Goal: Complete application form

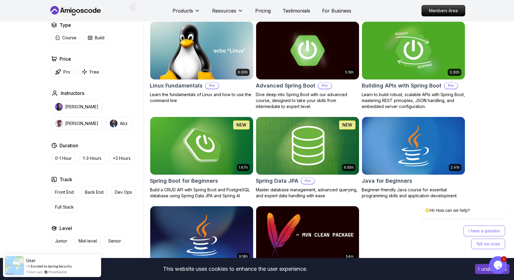
scroll to position [179, 0]
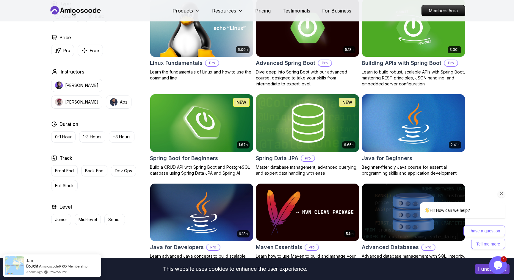
scroll to position [184, 0]
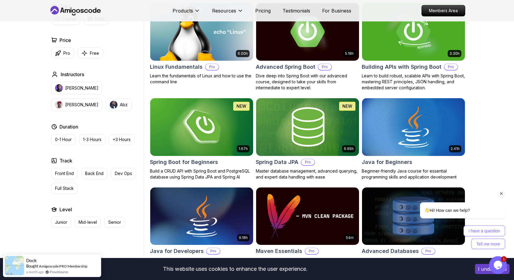
click at [501, 195] on icon "Chat attention grabber" at bounding box center [501, 193] width 5 height 5
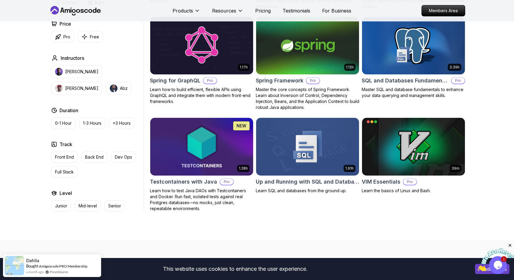
scroll to position [1498, 0]
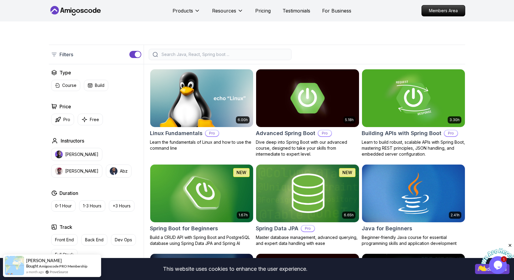
scroll to position [146, 0]
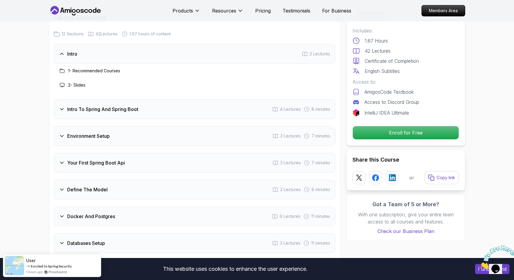
scroll to position [751, 0]
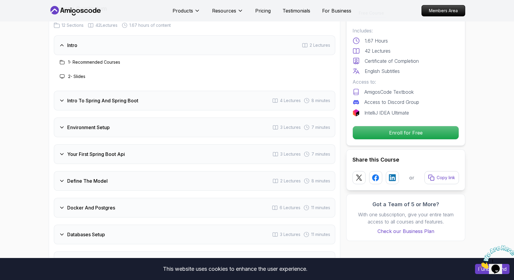
click at [226, 95] on div "Intro To Spring And Spring Boot 4 Lectures 8 minutes" at bounding box center [195, 101] width 282 height 20
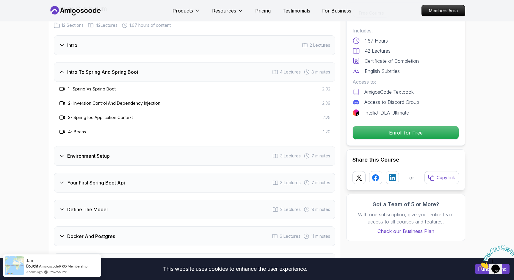
click at [222, 70] on div "Intro To Spring And Spring Boot 4 Lectures 8 minutes" at bounding box center [195, 72] width 282 height 20
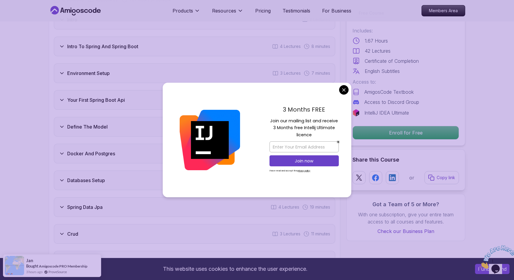
scroll to position [777, 0]
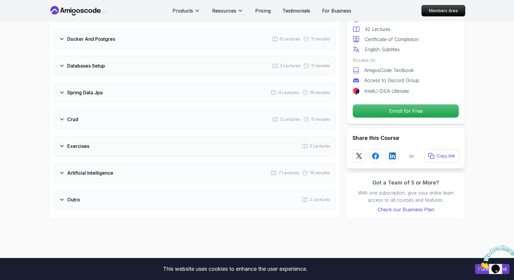
scroll to position [909, 0]
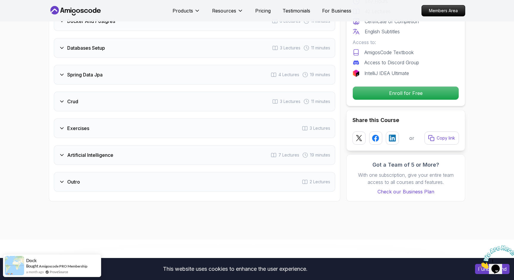
click at [143, 145] on div "Artificial Intelligence 7 Lectures 19 minutes" at bounding box center [195, 155] width 282 height 20
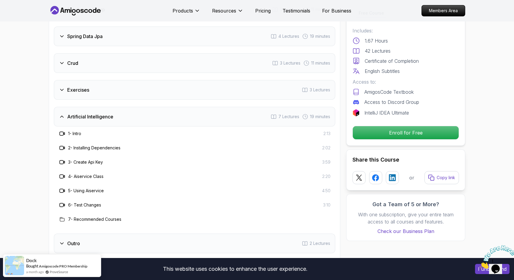
scroll to position [948, 0]
click at [138, 114] on div "Artificial Intelligence 7 Lectures 19 minutes" at bounding box center [195, 117] width 282 height 20
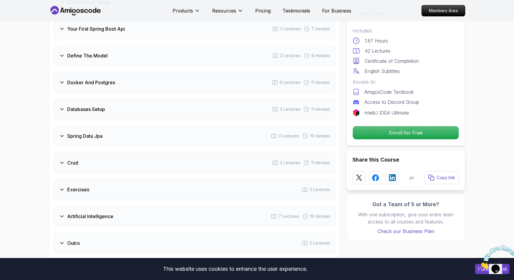
scroll to position [840, 0]
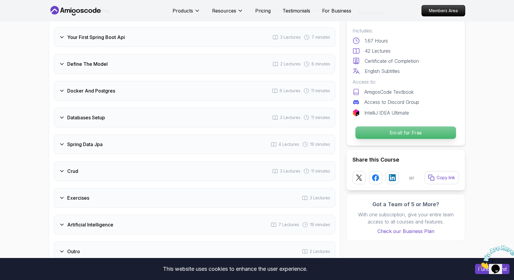
click at [399, 136] on p "Enroll for Free" at bounding box center [406, 133] width 101 height 13
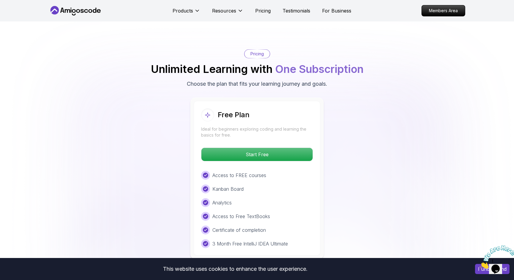
scroll to position [1141, 0]
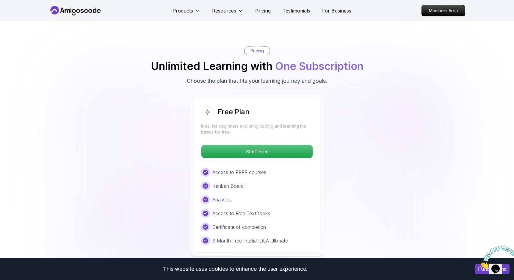
click at [261, 48] on p "Pricing" at bounding box center [257, 51] width 13 height 6
click at [261, 8] on p "Pricing" at bounding box center [262, 10] width 15 height 7
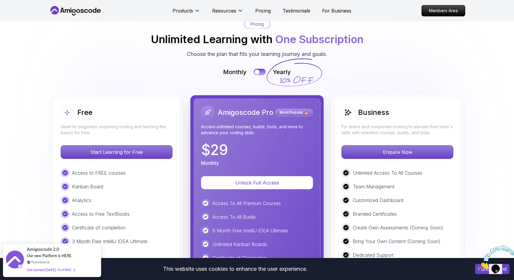
scroll to position [703, 0]
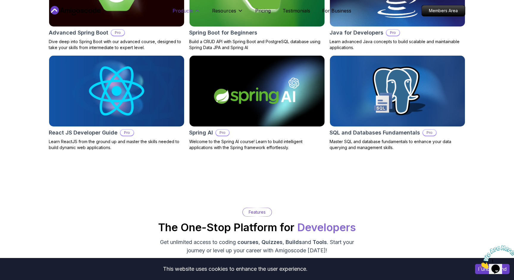
click at [185, 10] on p "Products" at bounding box center [183, 10] width 21 height 7
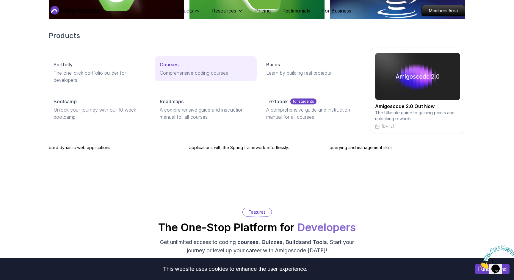
click at [177, 64] on p "Courses" at bounding box center [169, 64] width 19 height 7
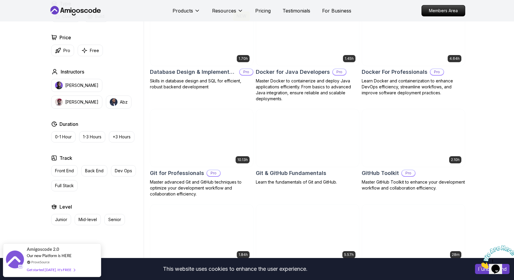
scroll to position [550, 0]
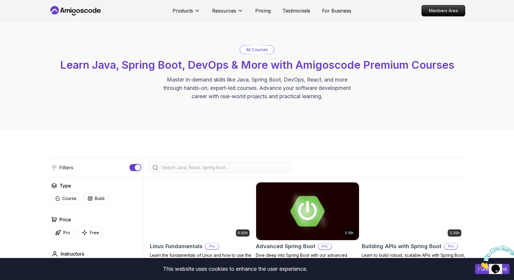
scroll to position [0, 0]
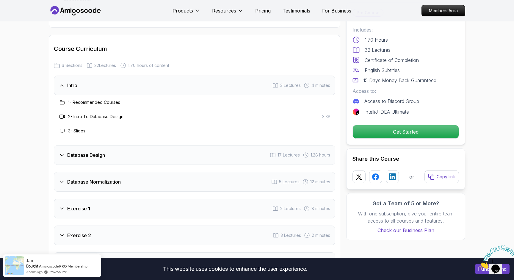
scroll to position [969, 0]
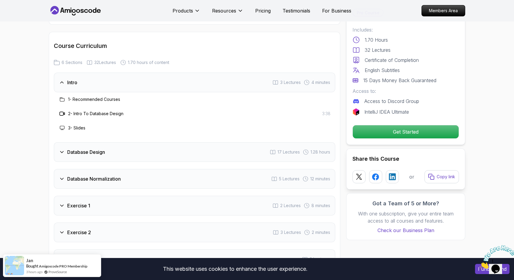
click at [222, 147] on div "Database Design 17 Lectures 1.28 hours" at bounding box center [195, 152] width 282 height 20
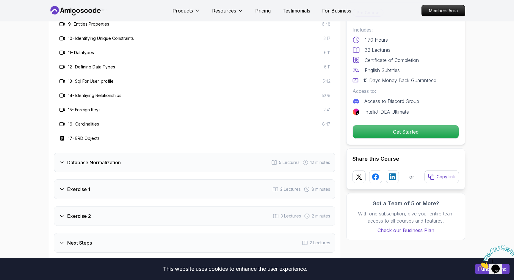
scroll to position [1189, 0]
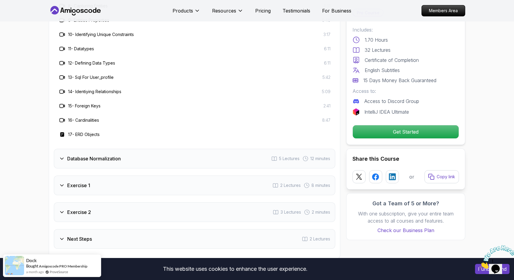
click at [198, 160] on div "Database Normalization 5 Lectures 12 minutes" at bounding box center [195, 159] width 282 height 20
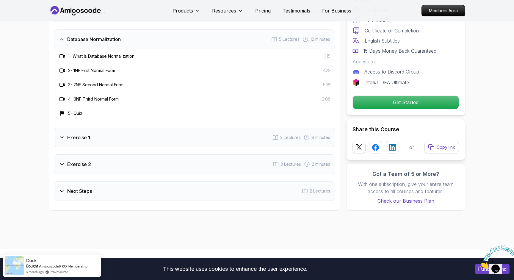
scroll to position [1043, 0]
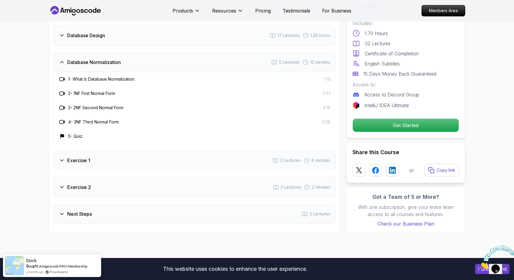
click at [198, 160] on div "Exercise 1 2 Lectures 8 minutes" at bounding box center [195, 161] width 282 height 20
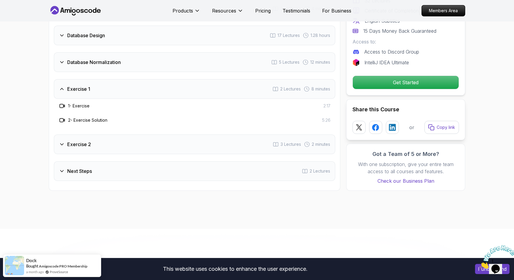
click at [190, 150] on div "Exercise 2 3 Lectures 2 minutes" at bounding box center [195, 145] width 282 height 20
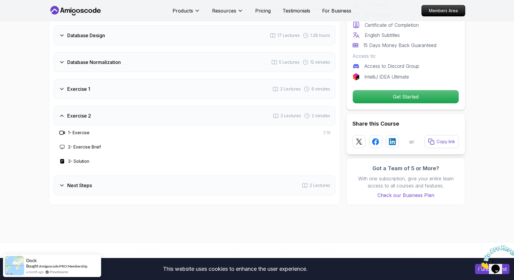
click at [188, 180] on div "Next Steps 2 Lectures" at bounding box center [195, 186] width 282 height 20
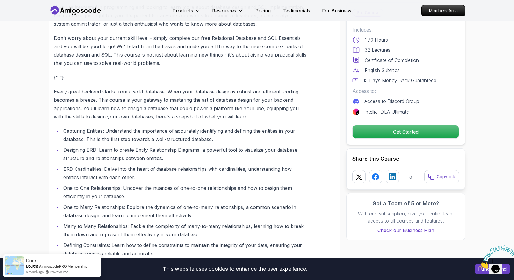
scroll to position [527, 0]
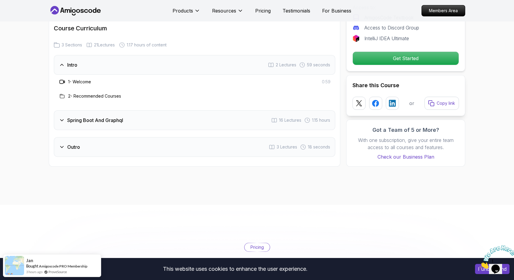
scroll to position [822, 0]
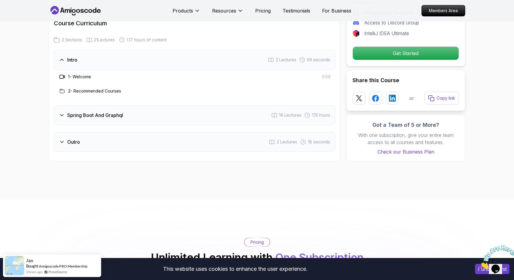
click at [211, 105] on div "Spring Boot And Graphql 16 Lectures 1.15 hours" at bounding box center [195, 115] width 282 height 20
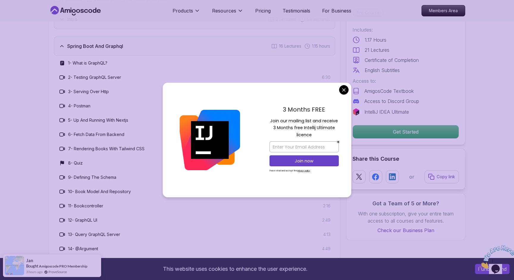
scroll to position [897, 0]
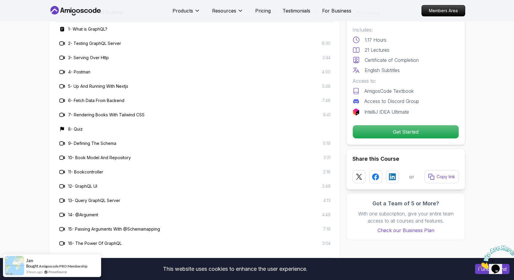
drag, startPoint x: 342, startPoint y: 91, endPoint x: 326, endPoint y: 91, distance: 15.8
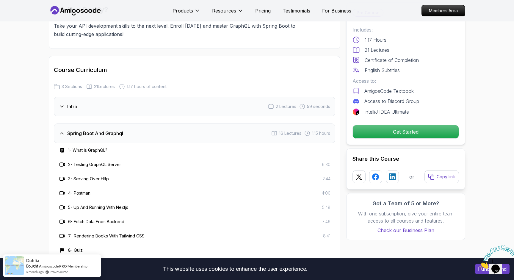
scroll to position [774, 0]
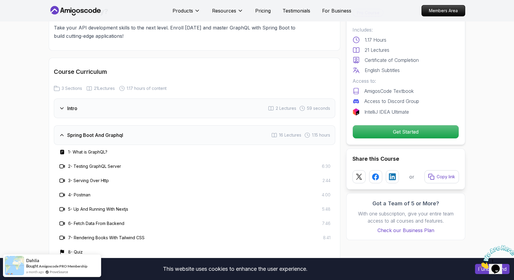
click at [211, 127] on div "Spring Boot And Graphql 16 Lectures 1.15 hours" at bounding box center [195, 135] width 282 height 20
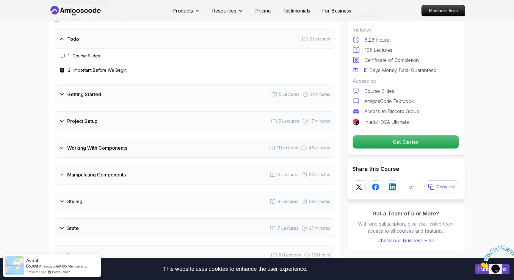
scroll to position [861, 0]
click at [130, 89] on div "Getting Started 5 Lectures 21 minutes" at bounding box center [195, 94] width 282 height 20
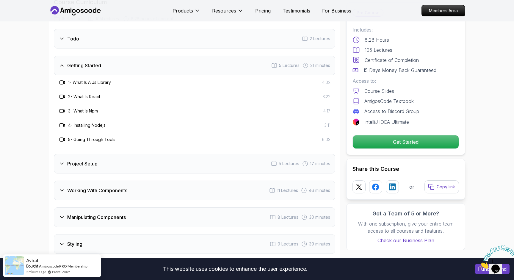
click at [119, 65] on div "Getting Started 5 Lectures 21 minutes" at bounding box center [195, 66] width 282 height 20
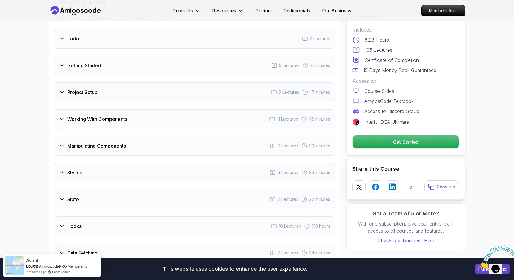
click at [105, 96] on div "Project Setup 5 Lectures 17 minutes" at bounding box center [195, 92] width 282 height 20
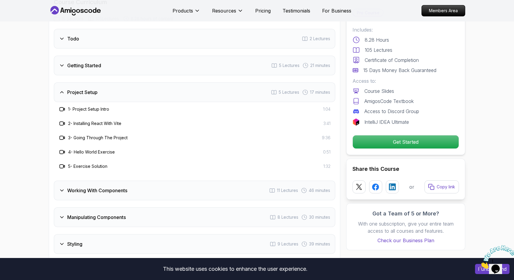
click at [105, 96] on div "Project Setup 5 Lectures 17 minutes" at bounding box center [195, 92] width 282 height 20
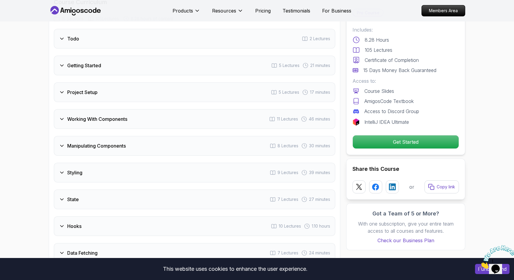
click at [110, 119] on h3 "Working With Components" at bounding box center [97, 119] width 60 height 7
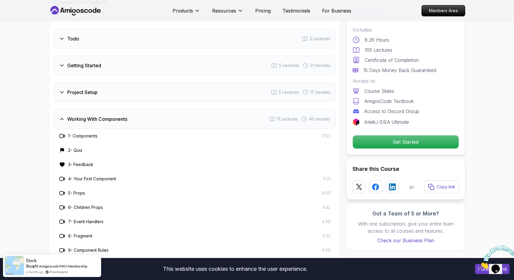
click at [110, 119] on h3 "Working With Components" at bounding box center [97, 119] width 60 height 7
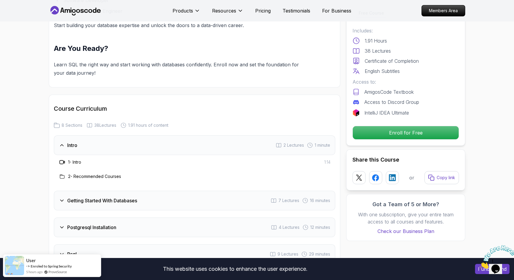
scroll to position [642, 0]
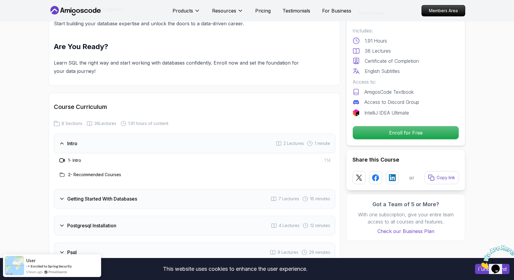
click at [104, 195] on div "Getting Started With Databases 7 Lectures 16 minutes" at bounding box center [195, 199] width 282 height 20
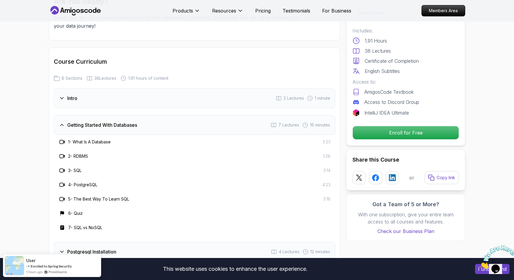
scroll to position [731, 0]
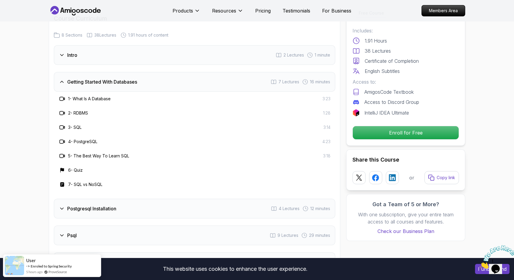
click at [128, 203] on div "Postgresql Installation 4 Lectures 12 minutes" at bounding box center [195, 209] width 282 height 20
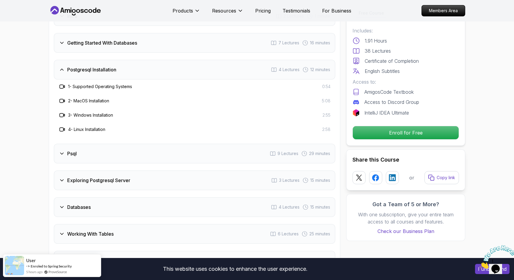
scroll to position [769, 0]
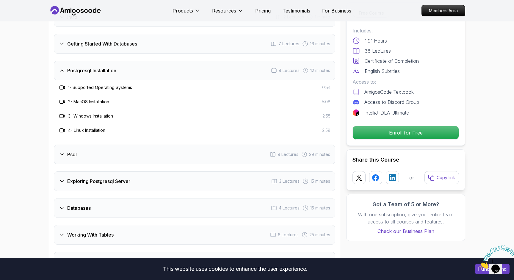
click at [119, 157] on div "Psql 9 Lectures 29 minutes" at bounding box center [195, 155] width 282 height 20
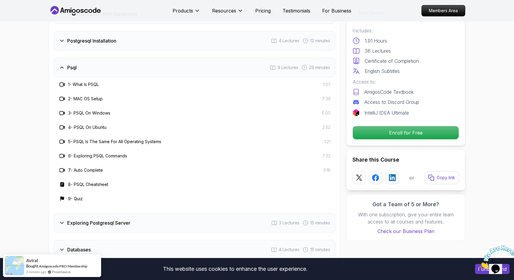
scroll to position [829, 0]
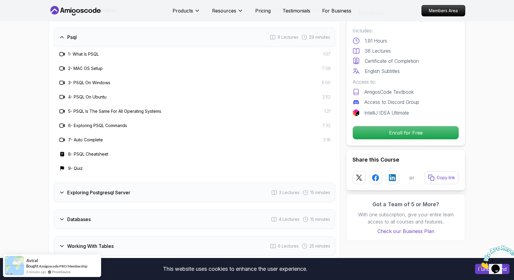
click at [150, 194] on div "Exploring Postgresql Server 3 Lectures 15 minutes" at bounding box center [195, 193] width 282 height 20
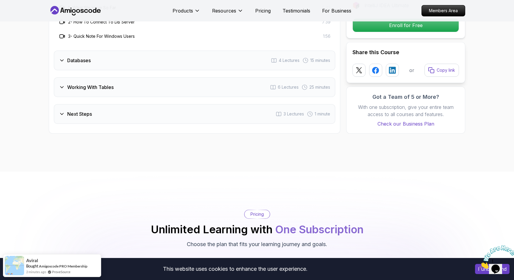
scroll to position [909, 0]
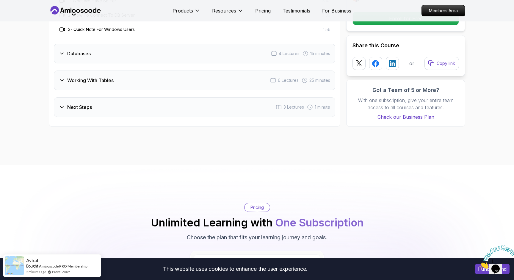
click at [132, 59] on div "Databases 4 Lectures 15 minutes" at bounding box center [195, 54] width 282 height 20
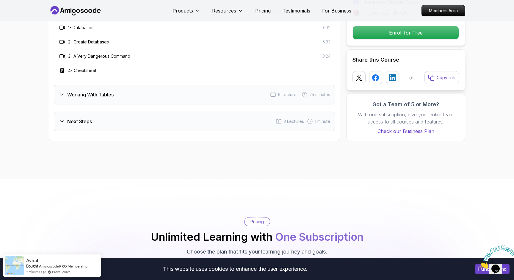
click at [345, 91] on body "This website uses cookies to enhance the user experience. I understand Products…" at bounding box center [257, 199] width 514 height 2216
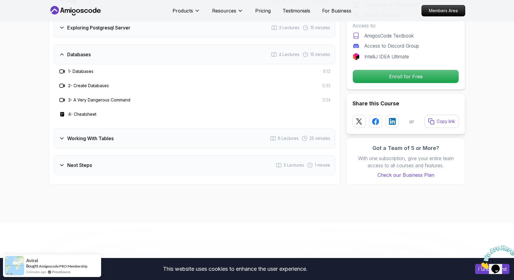
scroll to position [862, 0]
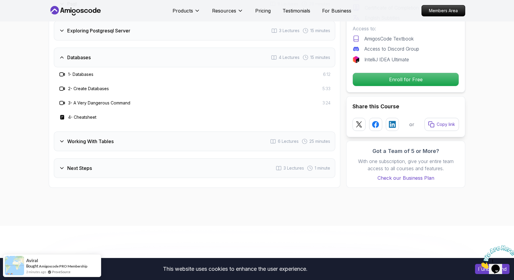
click at [159, 145] on div "Working With Tables 6 Lectures 25 minutes" at bounding box center [195, 142] width 282 height 20
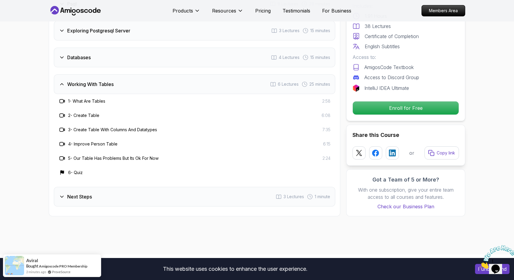
click at [149, 190] on div "Next Steps 3 Lectures 1 minute" at bounding box center [195, 197] width 282 height 20
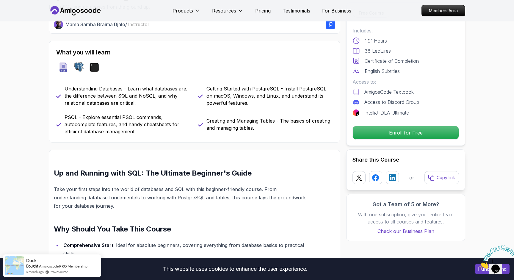
scroll to position [250, 0]
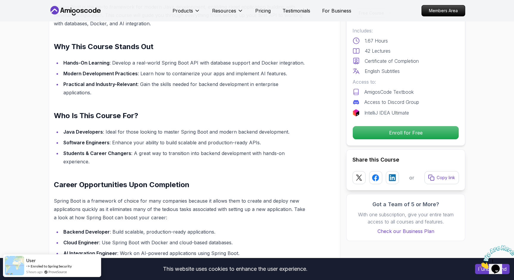
scroll to position [414, 0]
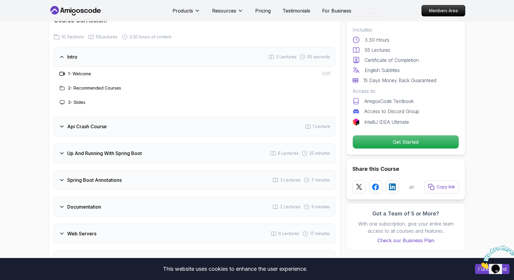
scroll to position [965, 0]
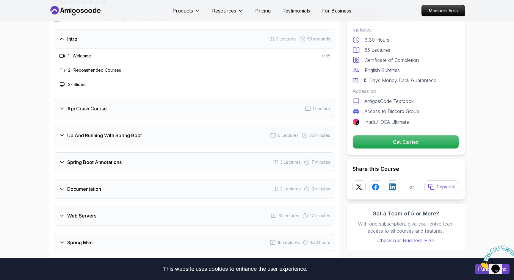
click at [141, 99] on div "Api Crash Course 1 Lecture" at bounding box center [195, 109] width 282 height 20
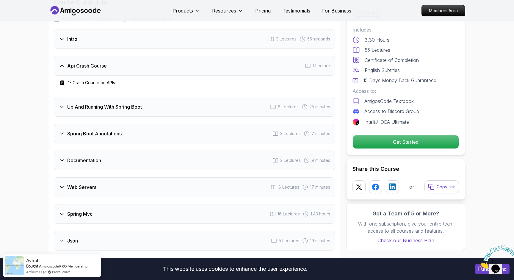
click at [185, 100] on div "Up And Running With Spring Boot 6 Lectures 25 minutes" at bounding box center [195, 107] width 282 height 20
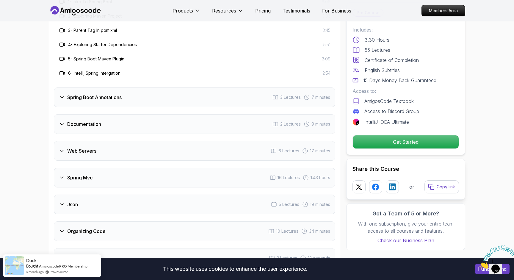
scroll to position [1088, 0]
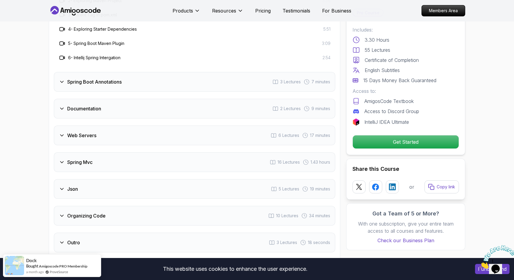
click at [162, 75] on div "Spring Boot Annotations 3 Lectures 7 minutes" at bounding box center [195, 82] width 282 height 20
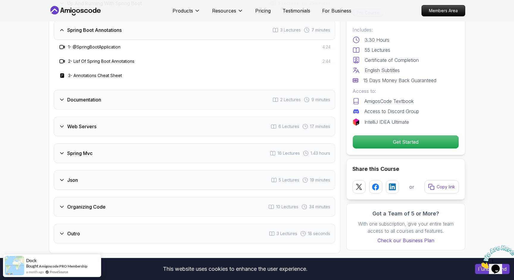
scroll to position [1059, 0]
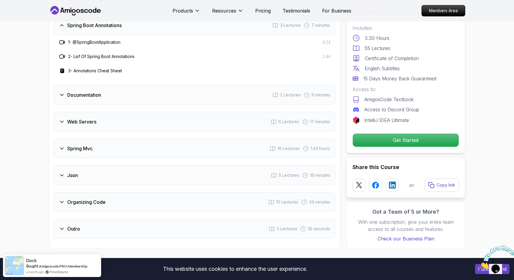
click at [156, 85] on div "Documentation 2 Lectures 9 minutes" at bounding box center [195, 95] width 282 height 20
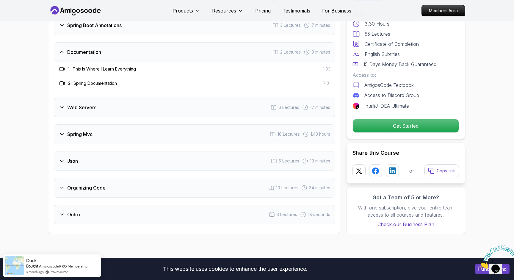
click at [155, 98] on div "Web Servers 6 Lectures 17 minutes" at bounding box center [195, 108] width 282 height 20
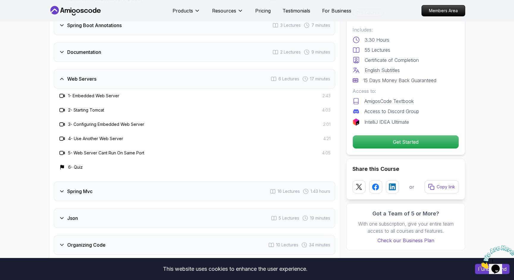
click at [167, 182] on div "Spring Mvc 16 Lectures 1.43 hours" at bounding box center [195, 192] width 282 height 20
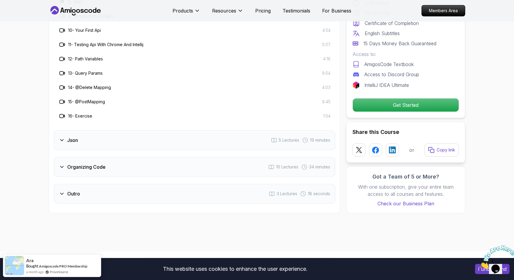
scroll to position [1287, 0]
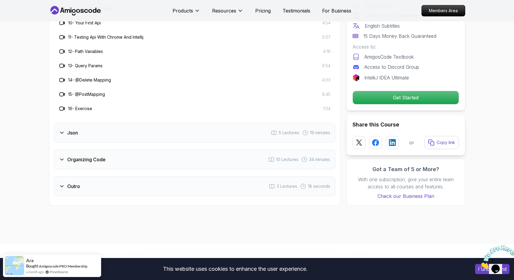
click at [141, 127] on div "Json 5 Lectures 19 minutes" at bounding box center [195, 133] width 282 height 20
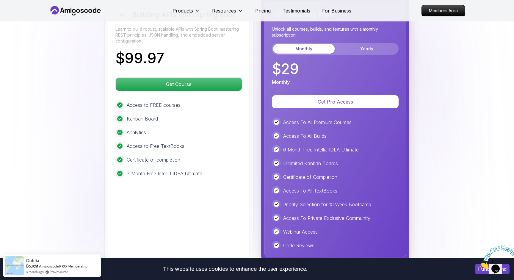
scroll to position [1619, 0]
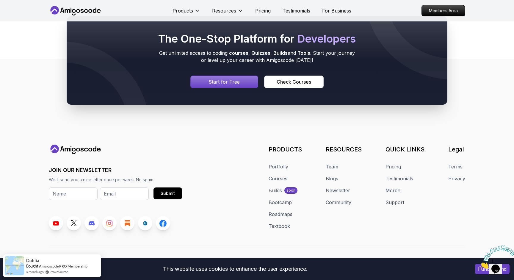
scroll to position [2495, 0]
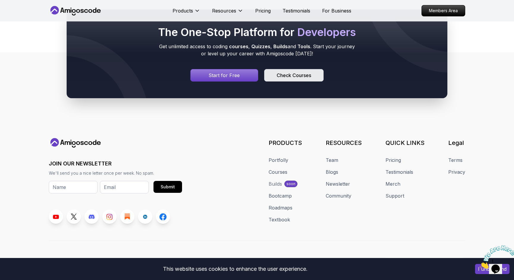
click at [294, 72] on div "Check Courses" at bounding box center [294, 75] width 35 height 7
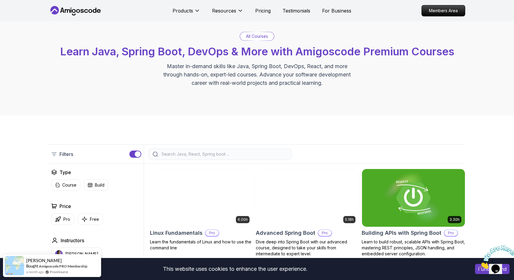
scroll to position [19, 0]
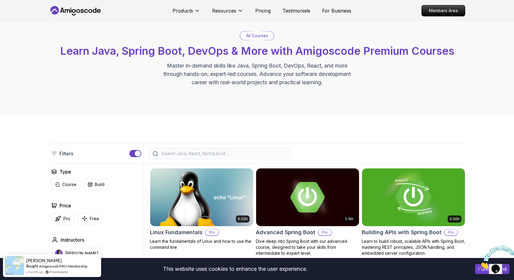
click at [397, 215] on img at bounding box center [414, 197] width 108 height 60
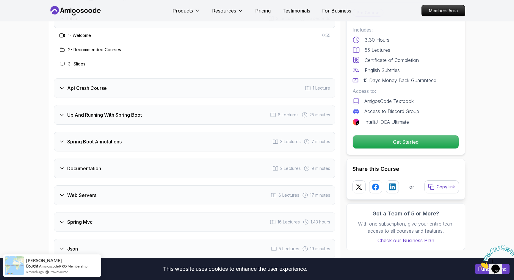
scroll to position [1006, 0]
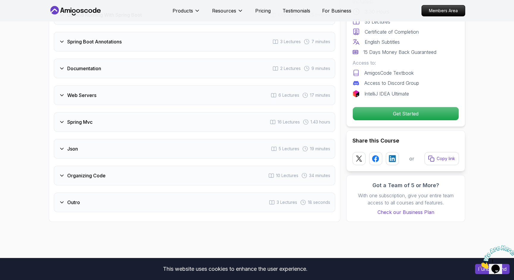
click at [161, 112] on div "Spring Mvc 16 Lectures 1.43 hours" at bounding box center [195, 122] width 282 height 20
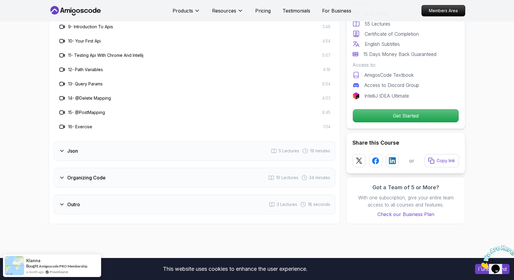
scroll to position [1270, 0]
click at [184, 143] on div "Json 5 Lectures 19 minutes" at bounding box center [195, 151] width 282 height 20
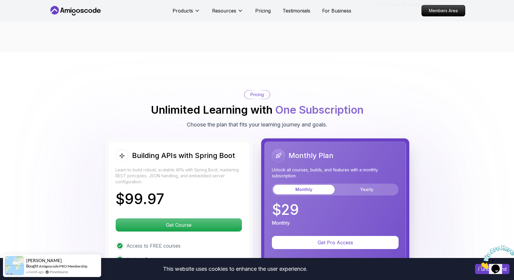
scroll to position [1319, 0]
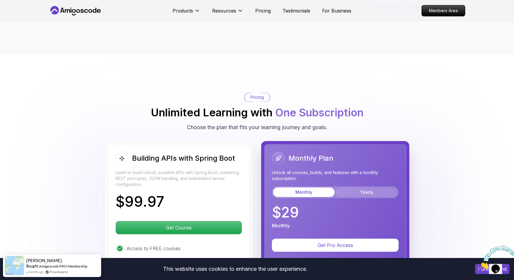
click at [346, 188] on button "Yearly" at bounding box center [367, 193] width 62 height 10
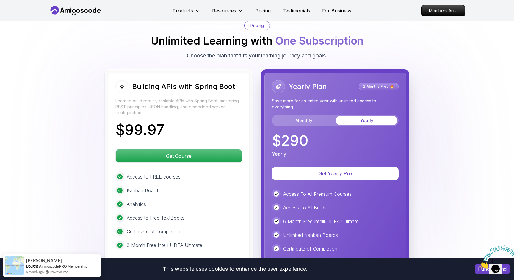
scroll to position [1392, 0]
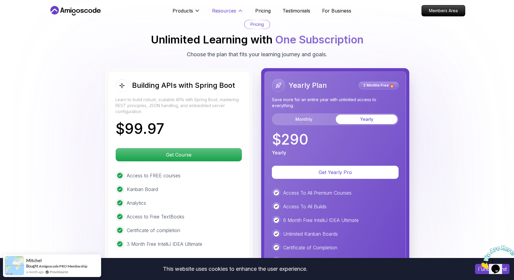
click at [224, 12] on p "Resources" at bounding box center [224, 10] width 24 height 7
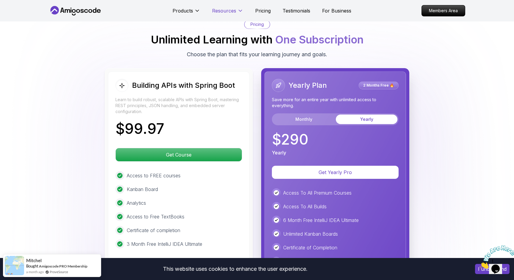
click at [224, 12] on p "Resources" at bounding box center [224, 10] width 24 height 7
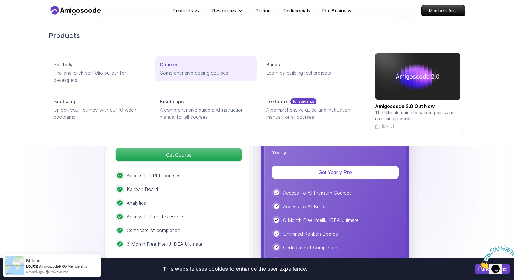
click at [208, 64] on div "Courses" at bounding box center [206, 64] width 92 height 7
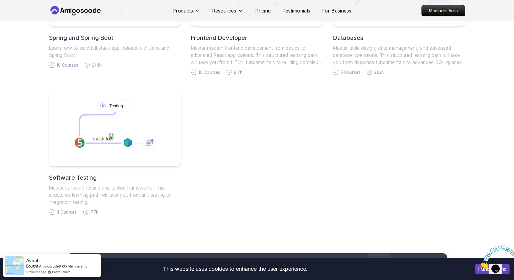
scroll to position [356, 0]
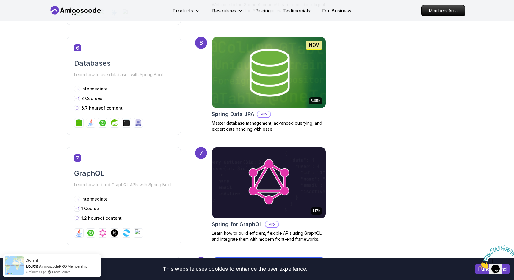
scroll to position [939, 0]
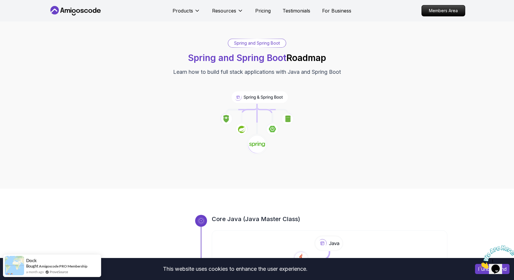
scroll to position [0, 0]
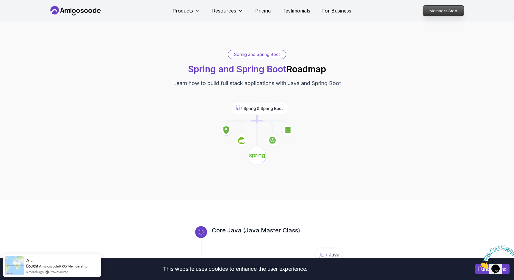
click at [444, 13] on p "Members Area" at bounding box center [443, 11] width 41 height 10
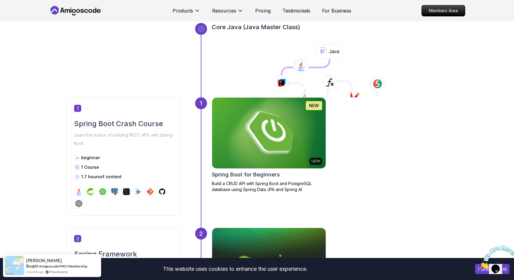
scroll to position [224, 0]
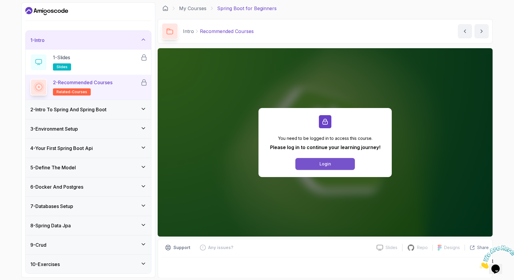
click at [325, 167] on button "Login" at bounding box center [326, 164] width 60 height 12
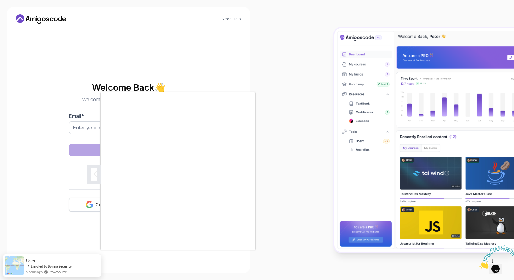
click at [94, 202] on div at bounding box center [257, 140] width 514 height 280
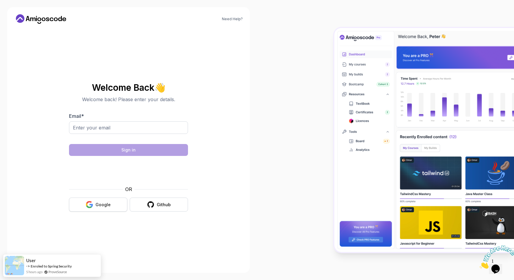
click at [93, 204] on icon "button" at bounding box center [89, 204] width 7 height 7
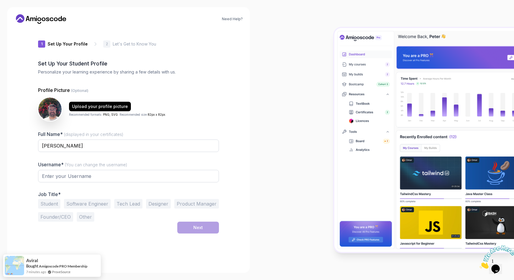
type input "charminglion49e6f"
click at [81, 105] on div "Upload your profile picture" at bounding box center [100, 107] width 56 height 6
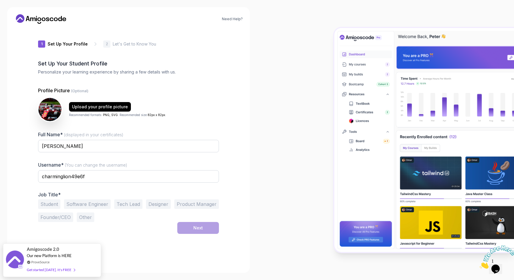
click at [263, 204] on div at bounding box center [385, 140] width 257 height 280
click at [57, 146] on input "ravi hari" at bounding box center [128, 146] width 181 height 13
type input "rh"
click at [233, 151] on div "Need Help? 1 Set Up Your Profile 1 Set Up Your Profile 2 Let's Get to Know You …" at bounding box center [128, 140] width 243 height 266
click at [100, 181] on input "charminglion49e6f" at bounding box center [128, 176] width 181 height 13
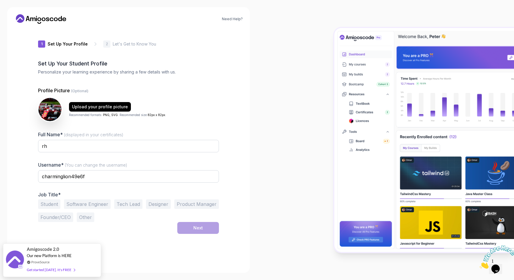
click at [77, 201] on button "Software Engineer" at bounding box center [87, 204] width 47 height 10
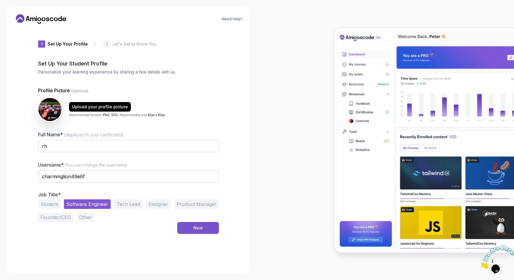
click at [195, 230] on div "Next" at bounding box center [199, 228] width 10 height 6
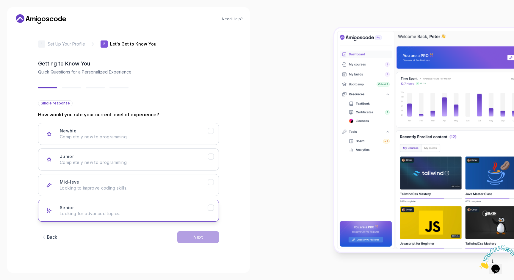
click at [169, 211] on p "Looking for advanced topics." at bounding box center [134, 214] width 148 height 6
click at [213, 239] on button "Next" at bounding box center [198, 237] width 42 height 12
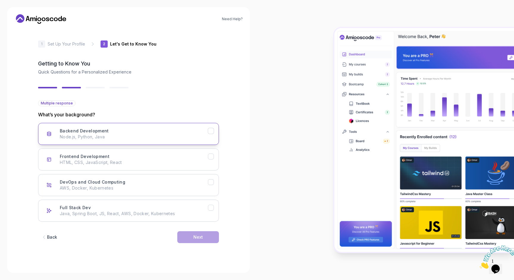
click at [159, 130] on div "Backend Development Node.js, Python, Java" at bounding box center [134, 134] width 148 height 12
click at [197, 238] on div "Next" at bounding box center [199, 237] width 10 height 6
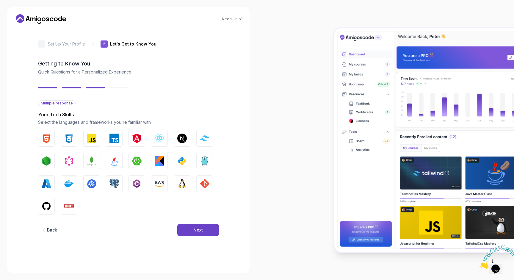
click at [55, 230] on div "Back" at bounding box center [52, 230] width 10 height 6
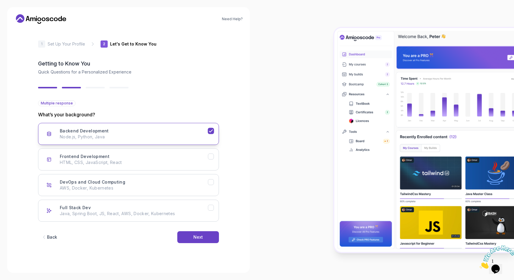
click at [212, 129] on icon "Backend Development" at bounding box center [211, 131] width 6 height 6
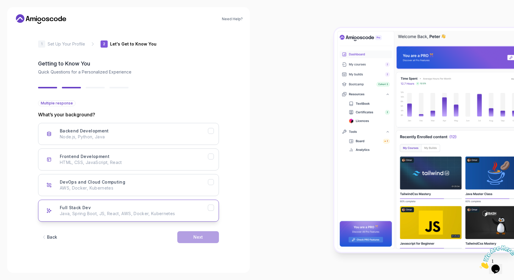
click at [207, 214] on p "Java, Spring Boot, JS, React, AWS, Docker, Kubernetes" at bounding box center [134, 214] width 148 height 6
drag, startPoint x: 208, startPoint y: 234, endPoint x: 208, endPoint y: 253, distance: 18.8
click at [208, 253] on form "Multiple response What’s your background? Backend Development Node.js, Python, …" at bounding box center [128, 183] width 181 height 166
click at [52, 241] on button "Back" at bounding box center [49, 237] width 22 height 12
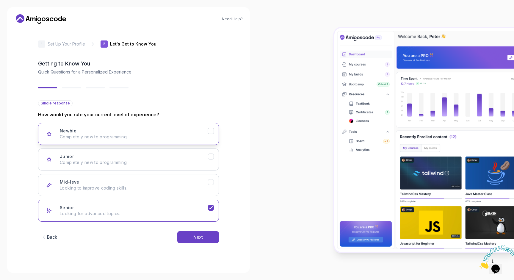
click at [184, 130] on div "Newbie Completely new to programming." at bounding box center [134, 134] width 148 height 12
click at [180, 183] on div "Mid-level Looking to improve coding skills." at bounding box center [134, 185] width 148 height 12
click at [207, 236] on button "Next" at bounding box center [198, 237] width 42 height 12
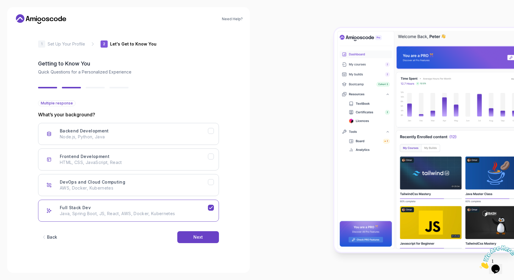
click at [207, 236] on button "Next" at bounding box center [198, 237] width 42 height 12
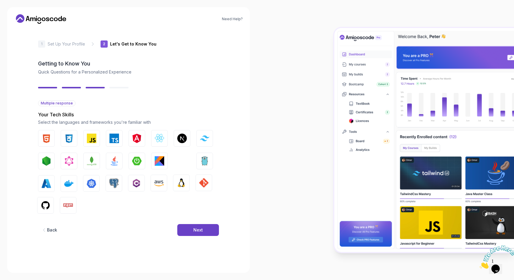
click at [207, 236] on div "Back Next" at bounding box center [128, 230] width 181 height 31
click at [205, 233] on button "Next" at bounding box center [198, 230] width 42 height 12
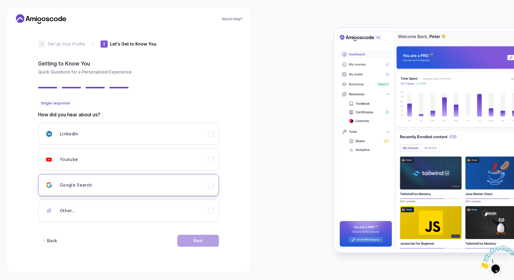
click at [213, 185] on icon "Google Search" at bounding box center [211, 186] width 6 height 6
click at [211, 238] on button "Next" at bounding box center [198, 241] width 42 height 12
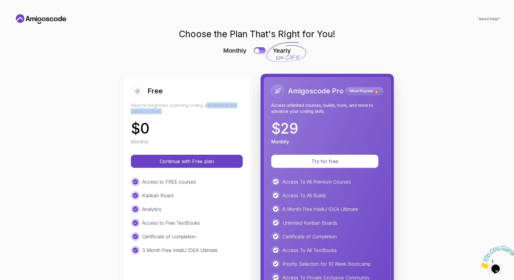
drag, startPoint x: 205, startPoint y: 106, endPoint x: 209, endPoint y: 120, distance: 15.0
click at [209, 120] on div "Free Ideal for beginners exploring coding and learning the basics for free. $ 0…" at bounding box center [187, 115] width 112 height 61
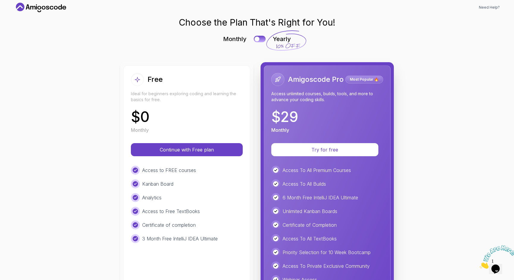
scroll to position [13, 0]
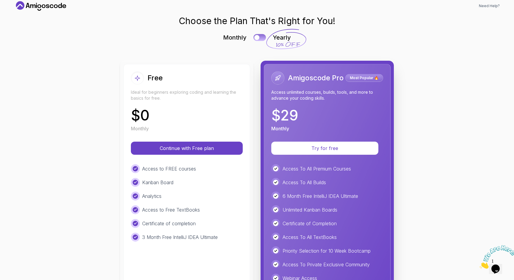
click at [262, 35] on button at bounding box center [260, 37] width 13 height 7
click at [262, 35] on div at bounding box center [262, 37] width 5 height 5
click at [262, 35] on button at bounding box center [260, 37] width 13 height 7
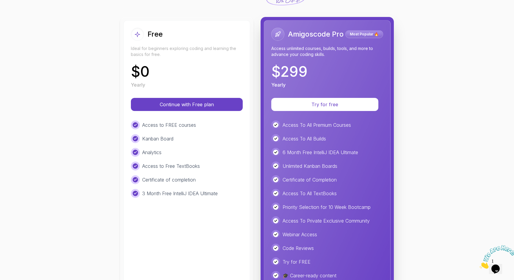
scroll to position [91, 0]
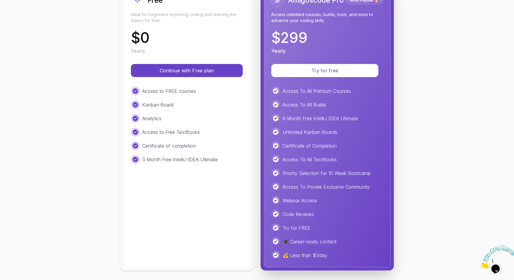
drag, startPoint x: 337, startPoint y: 74, endPoint x: 387, endPoint y: 121, distance: 69.1
click at [387, 121] on div "Amigoscode Pro Most Popular 🔥 Access unlimited courses, builds, tools, and more…" at bounding box center [327, 126] width 127 height 281
drag, startPoint x: 359, startPoint y: 74, endPoint x: 413, endPoint y: 134, distance: 80.1
click at [411, 132] on div "Choose the Plan That's Right for You! Monthly Yearly Free Ideal for beginners e…" at bounding box center [257, 109] width 486 height 342
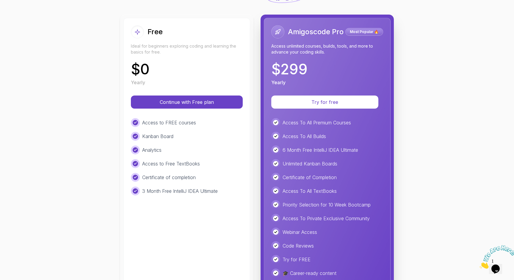
scroll to position [39, 0]
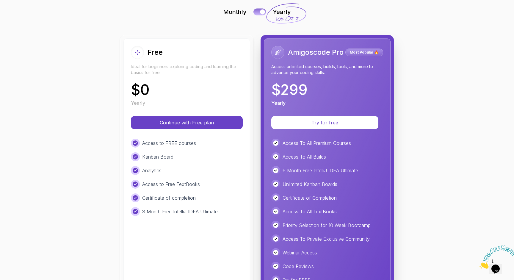
click at [258, 13] on button at bounding box center [260, 11] width 13 height 7
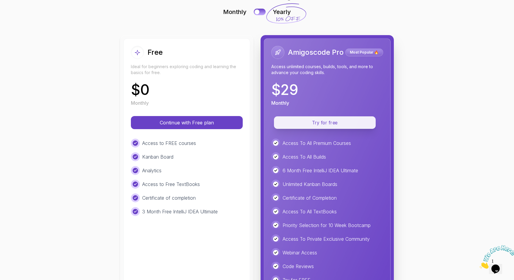
click at [346, 125] on p "Try for free" at bounding box center [325, 122] width 88 height 7
click at [314, 124] on p "Try for free" at bounding box center [325, 122] width 88 height 7
